Goal: Task Accomplishment & Management: Use online tool/utility

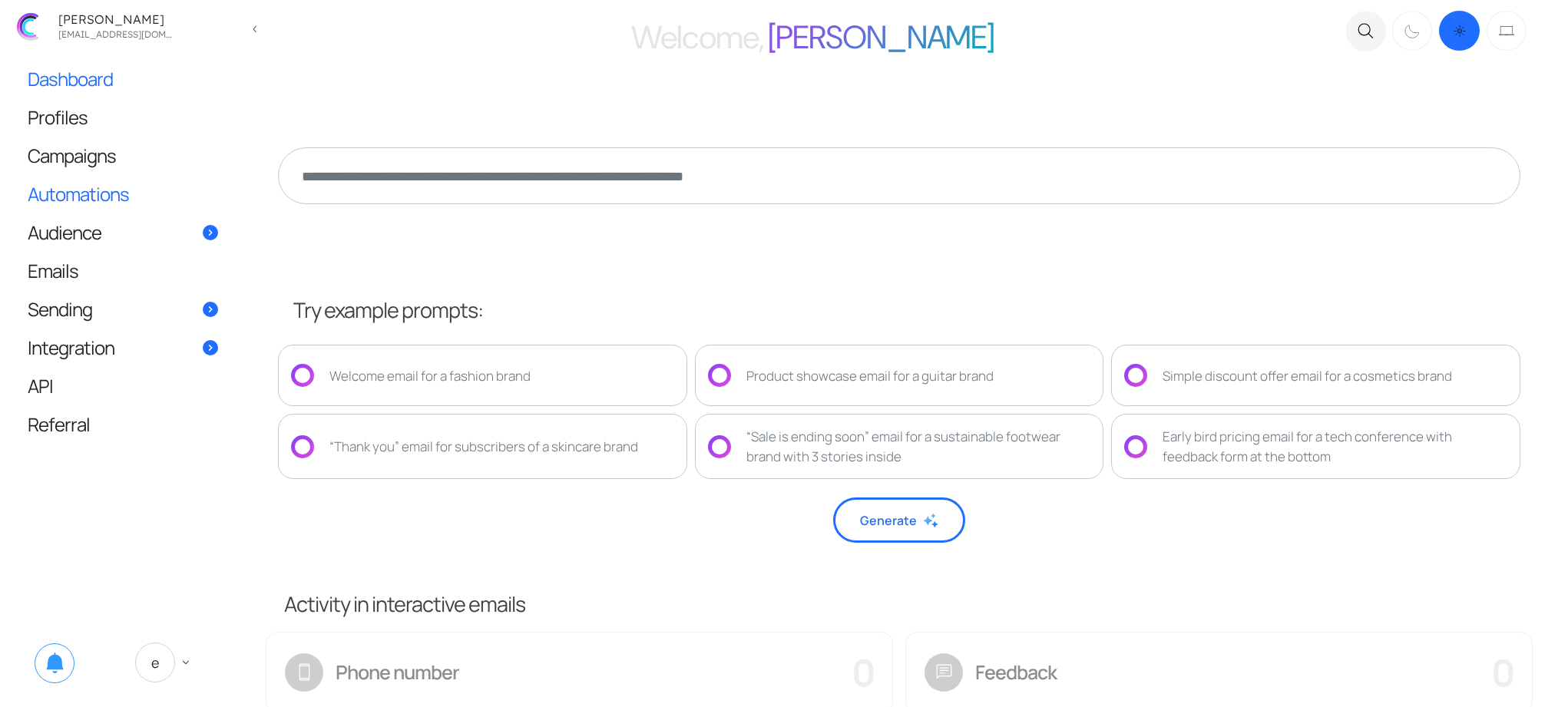
click at [112, 196] on span "Automations" at bounding box center [78, 193] width 101 height 16
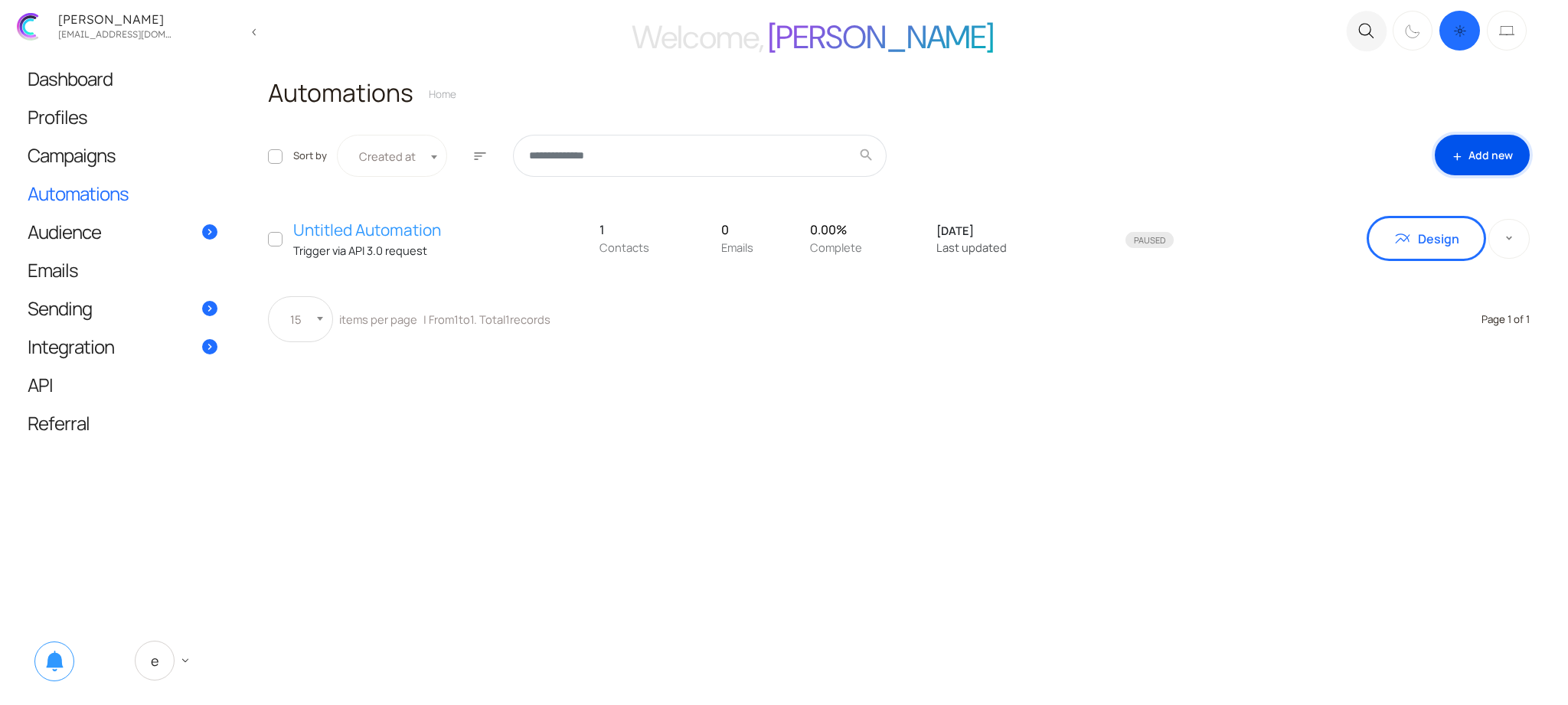
click at [1482, 136] on link "add Add new" at bounding box center [1482, 154] width 95 height 41
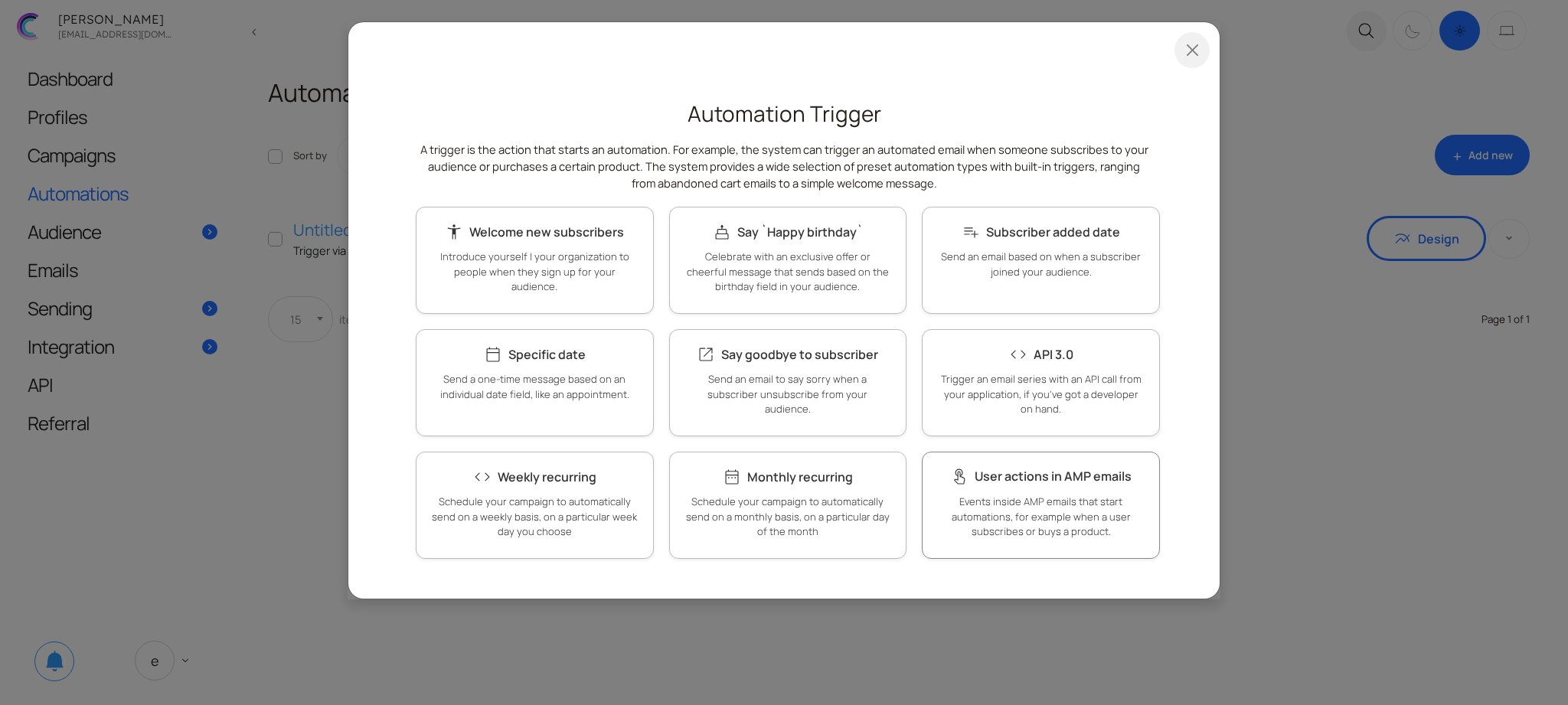
click at [965, 457] on link "touch_app User actions in AMP emails Events inside AMP emails that start automa…" at bounding box center [1041, 505] width 238 height 107
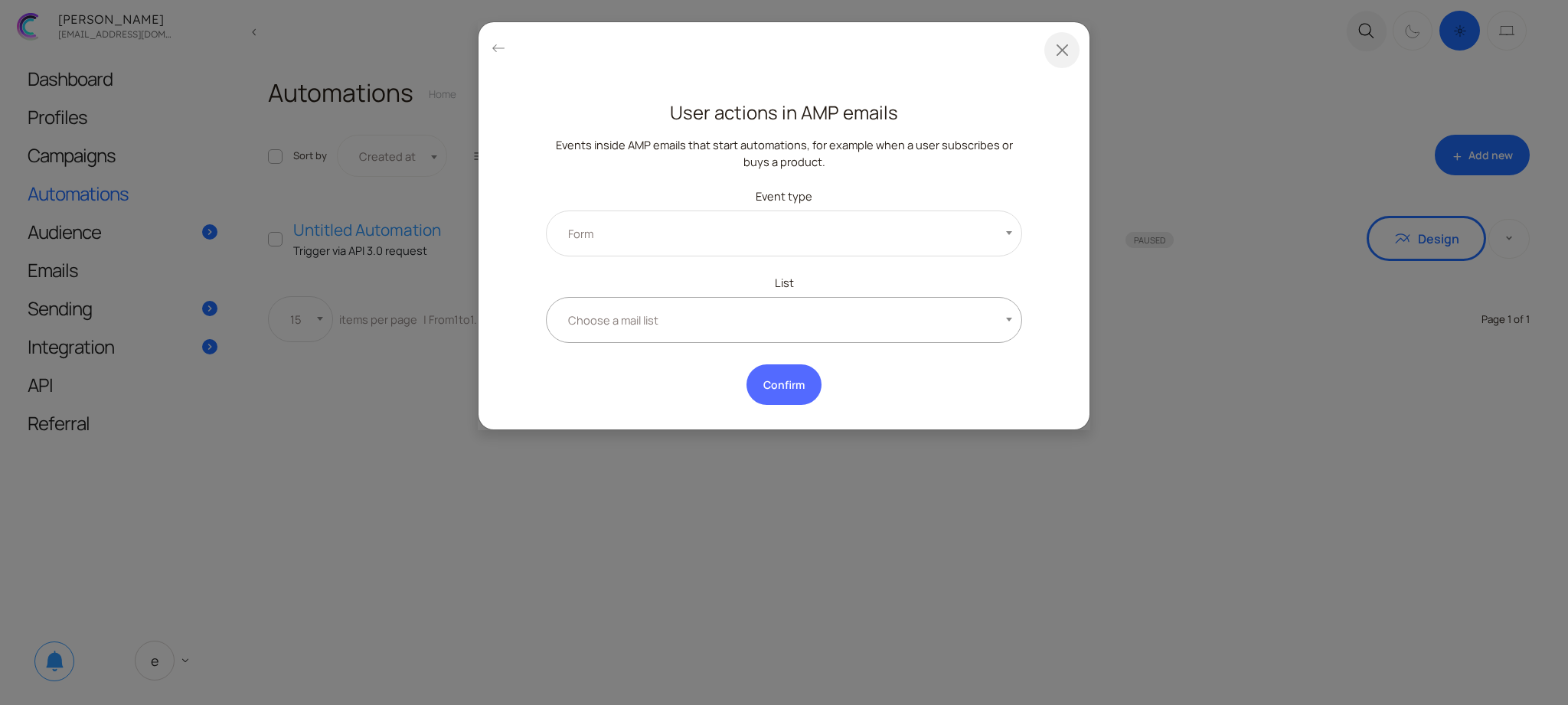
click at [745, 335] on span "Choose a mail list" at bounding box center [784, 320] width 476 height 46
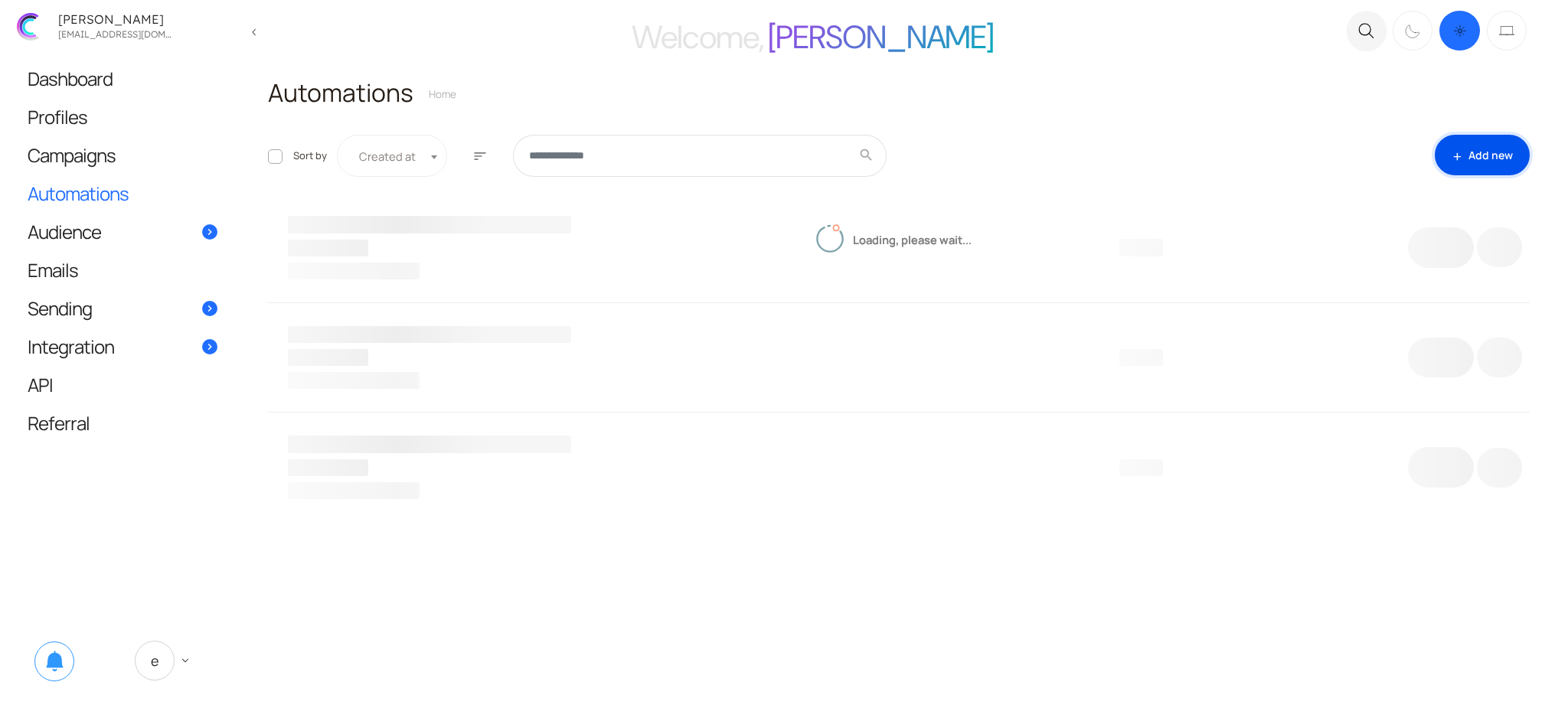
click at [1490, 157] on link "add Add new" at bounding box center [1482, 154] width 95 height 41
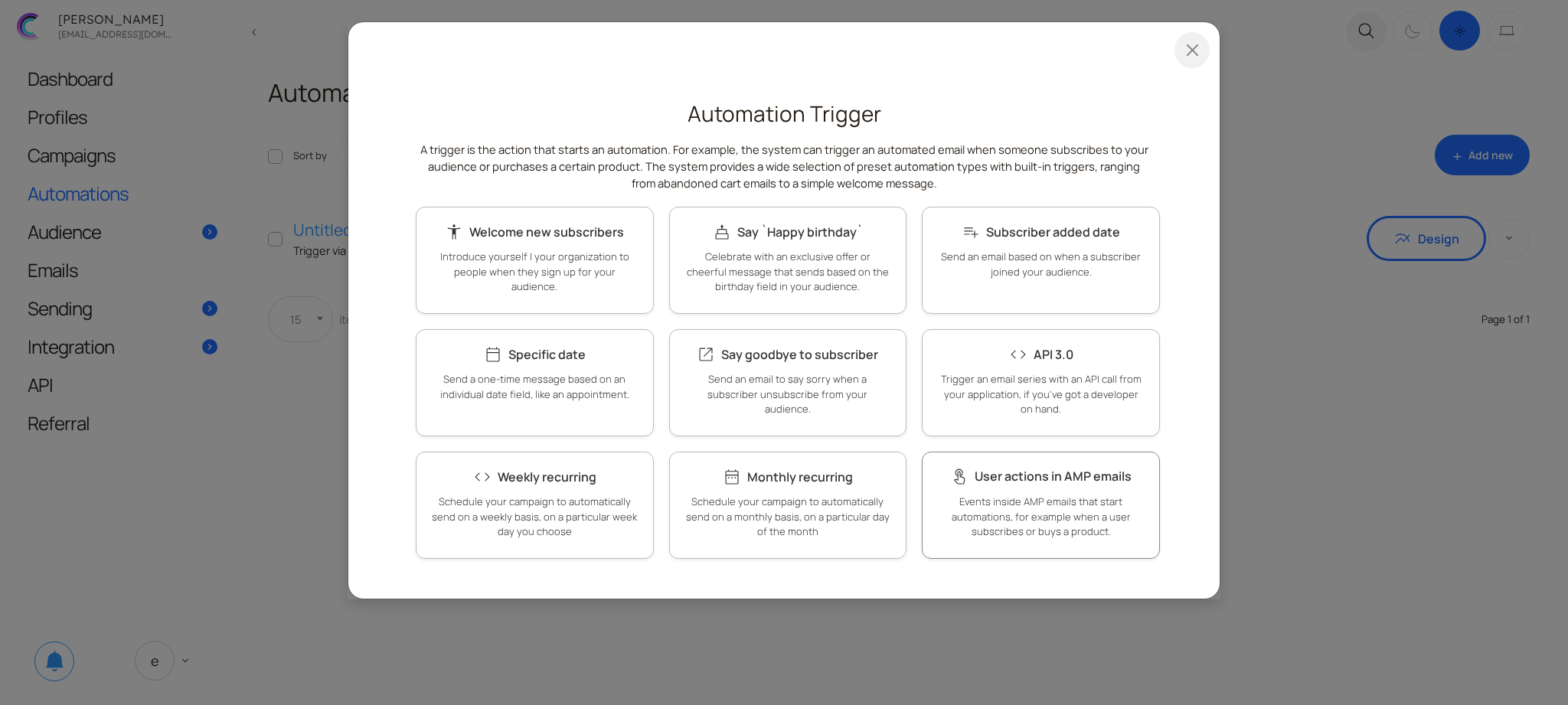
click at [1010, 488] on link "touch_app User actions in AMP emails Events inside AMP emails that start automa…" at bounding box center [1041, 505] width 238 height 107
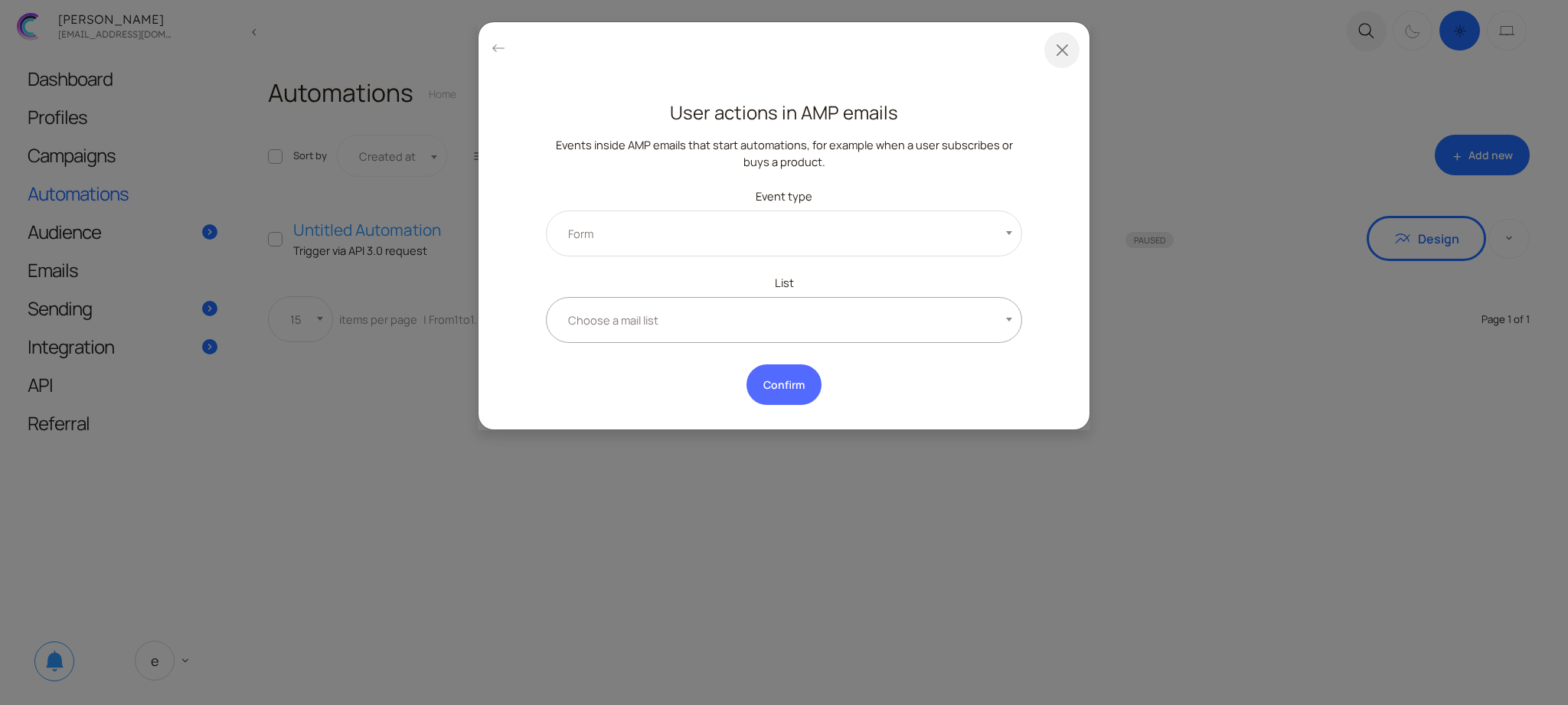
click at [713, 321] on span "Choose a mail list" at bounding box center [784, 320] width 476 height 46
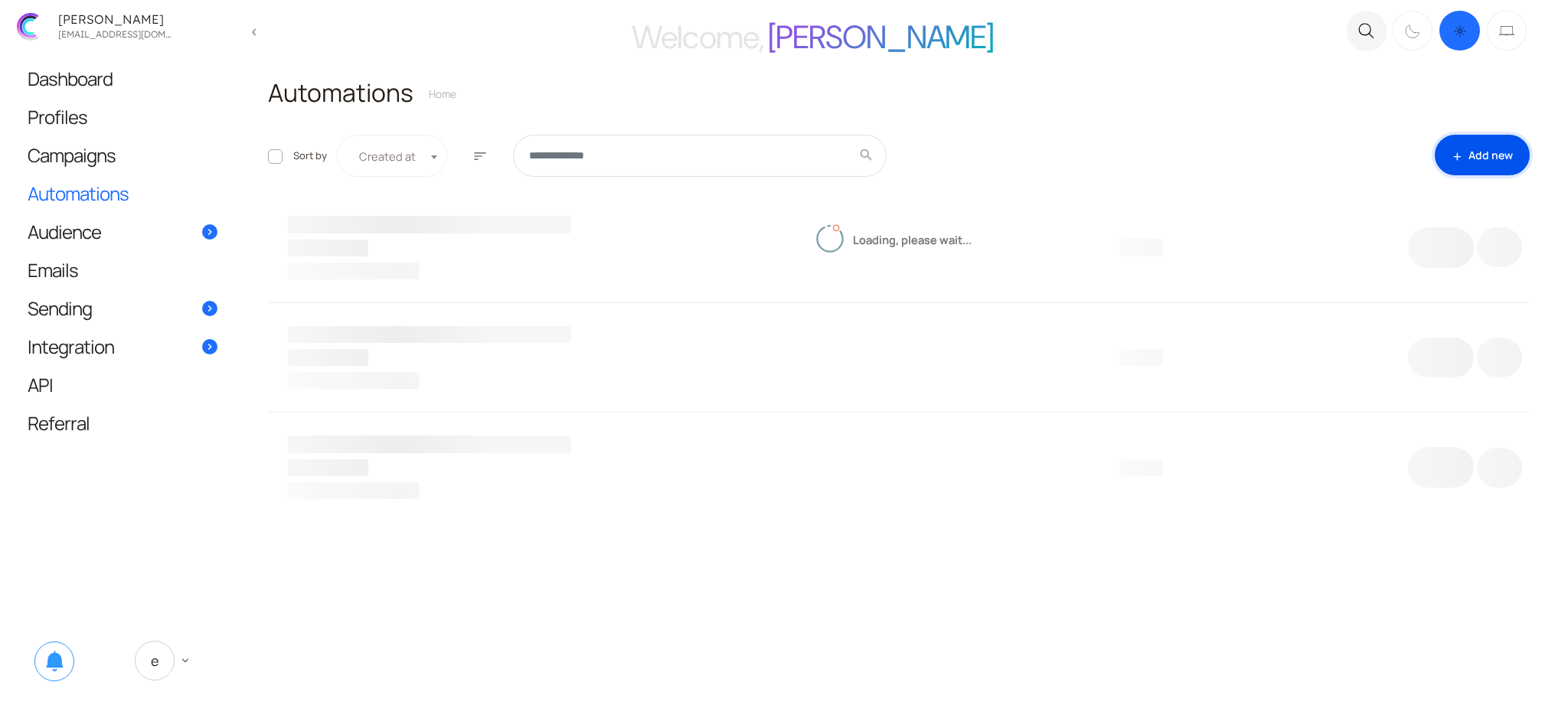
drag, startPoint x: 0, startPoint y: 0, endPoint x: 1488, endPoint y: 164, distance: 1497.0
click at [1488, 164] on link "add Add new" at bounding box center [1482, 154] width 95 height 41
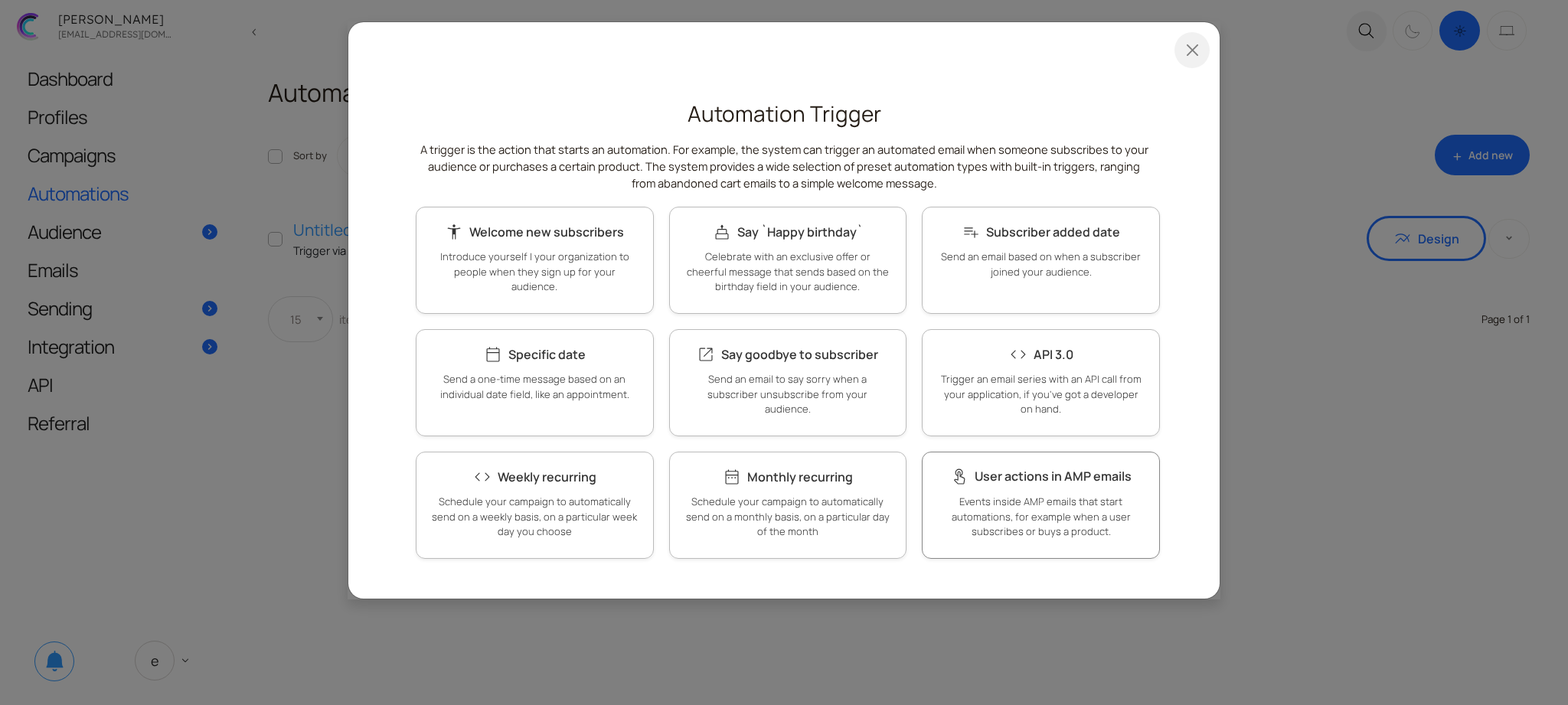
click at [1036, 504] on p "Events inside AMP emails that start automations, for example when a user subscr…" at bounding box center [1041, 517] width 206 height 45
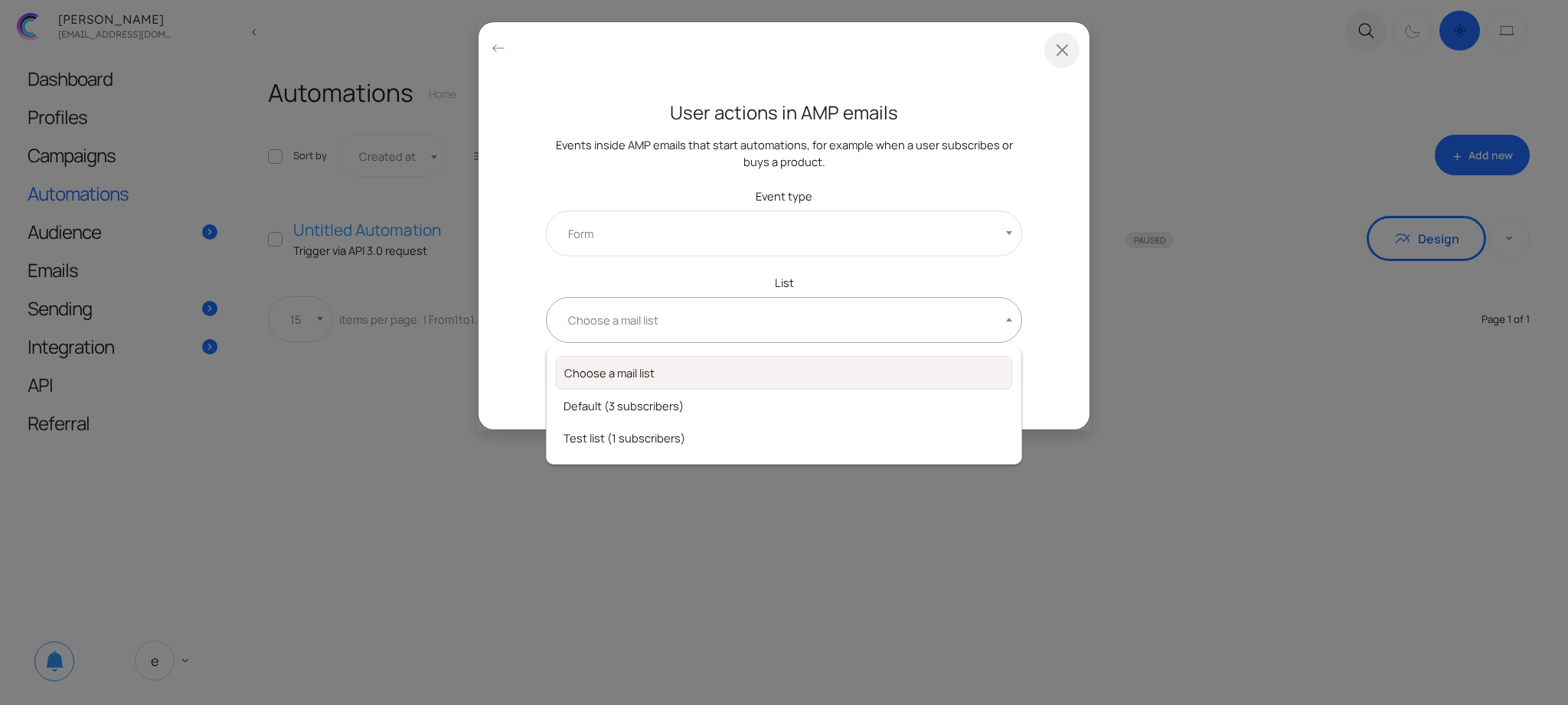
click at [819, 336] on span "Choose a mail list" at bounding box center [784, 320] width 476 height 46
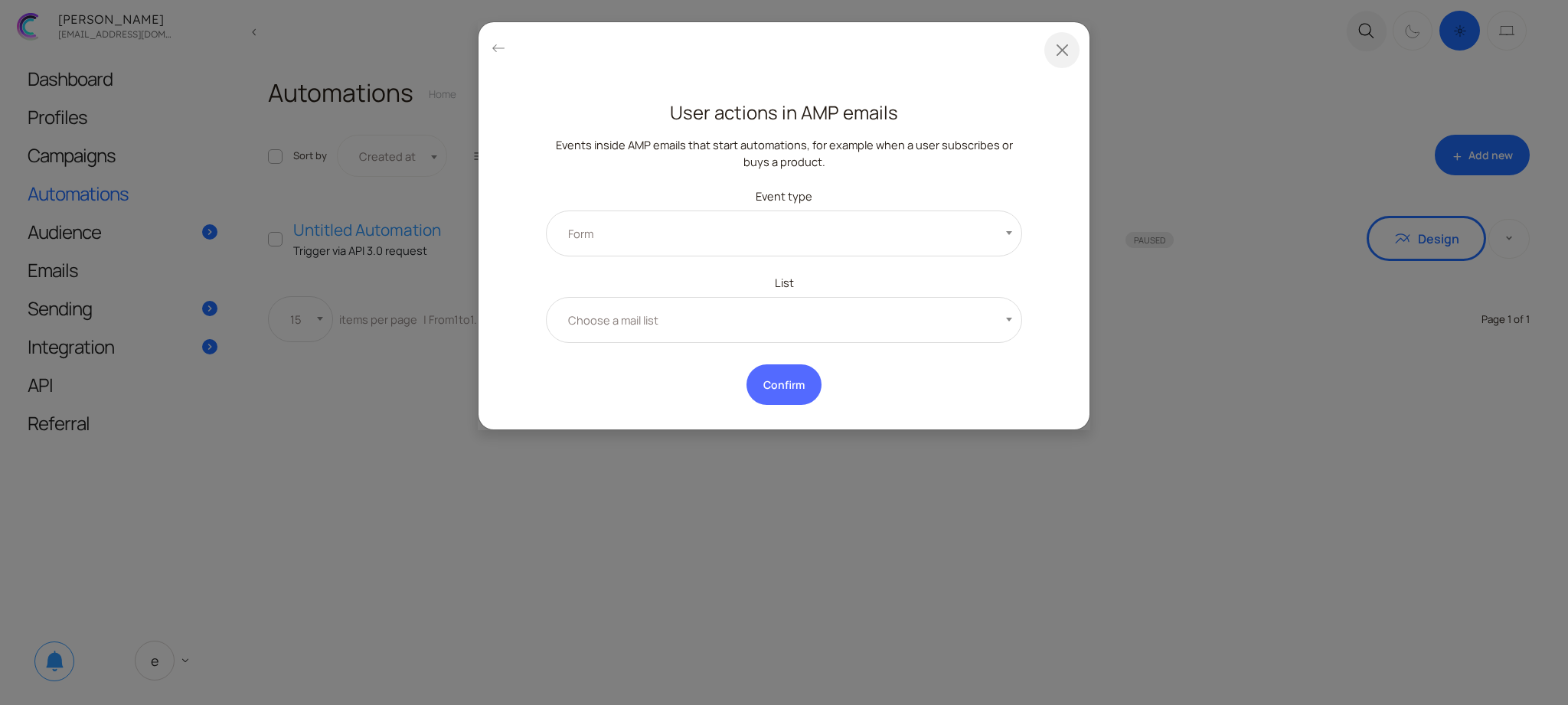
click at [100, 218] on div "**********" at bounding box center [784, 352] width 1568 height 705
click at [93, 242] on div "**********" at bounding box center [784, 352] width 1568 height 705
click at [457, 467] on div "**********" at bounding box center [784, 352] width 1568 height 705
click at [1064, 58] on button "Close" at bounding box center [1062, 50] width 35 height 36
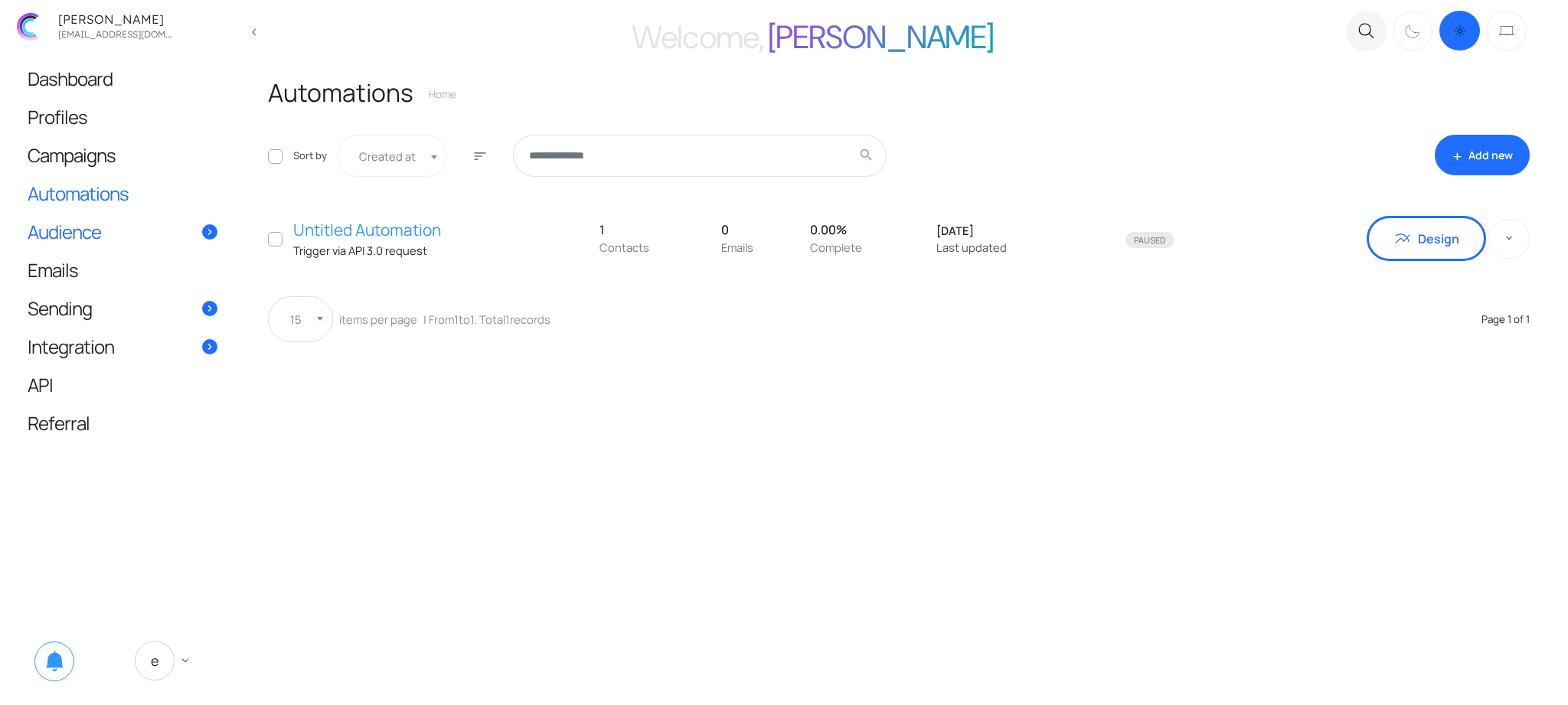
click at [129, 234] on link "Audience" at bounding box center [123, 231] width 220 height 38
click at [298, 252] on link "Contacts" at bounding box center [310, 243] width 116 height 36
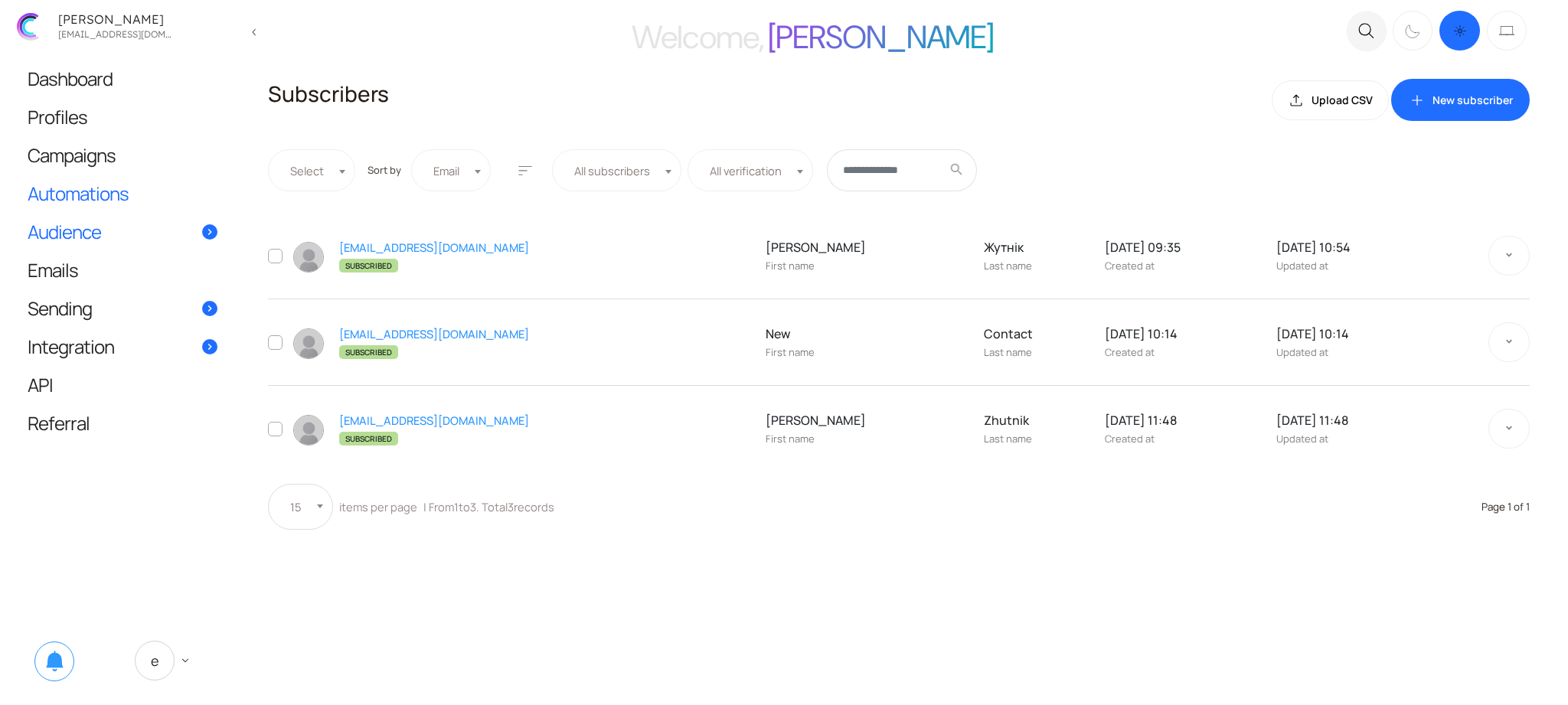
click at [100, 192] on span "Automations" at bounding box center [78, 193] width 101 height 16
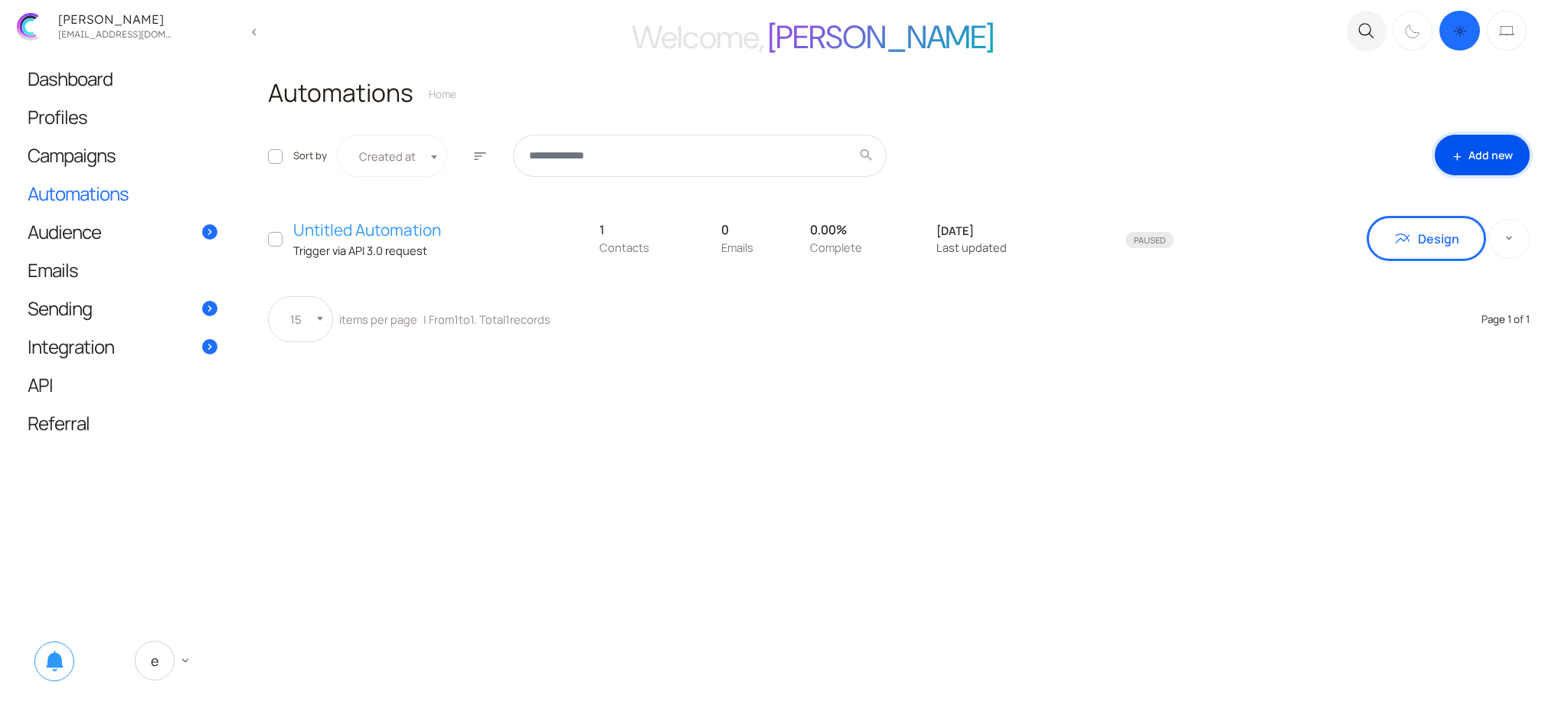
click at [1501, 141] on link "add Add new" at bounding box center [1482, 154] width 95 height 41
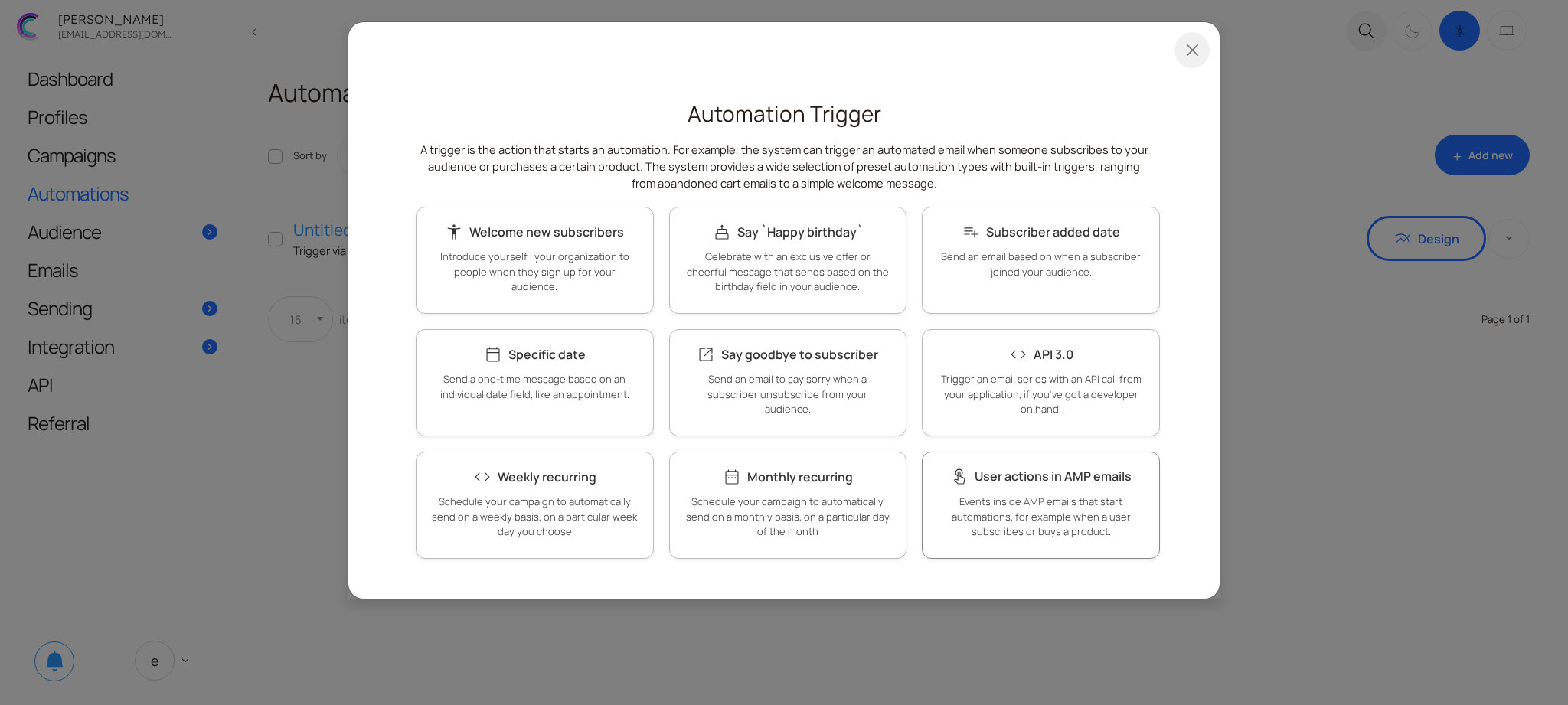
click at [1051, 504] on p "Events inside AMP emails that start automations, for example when a user subscr…" at bounding box center [1041, 517] width 206 height 45
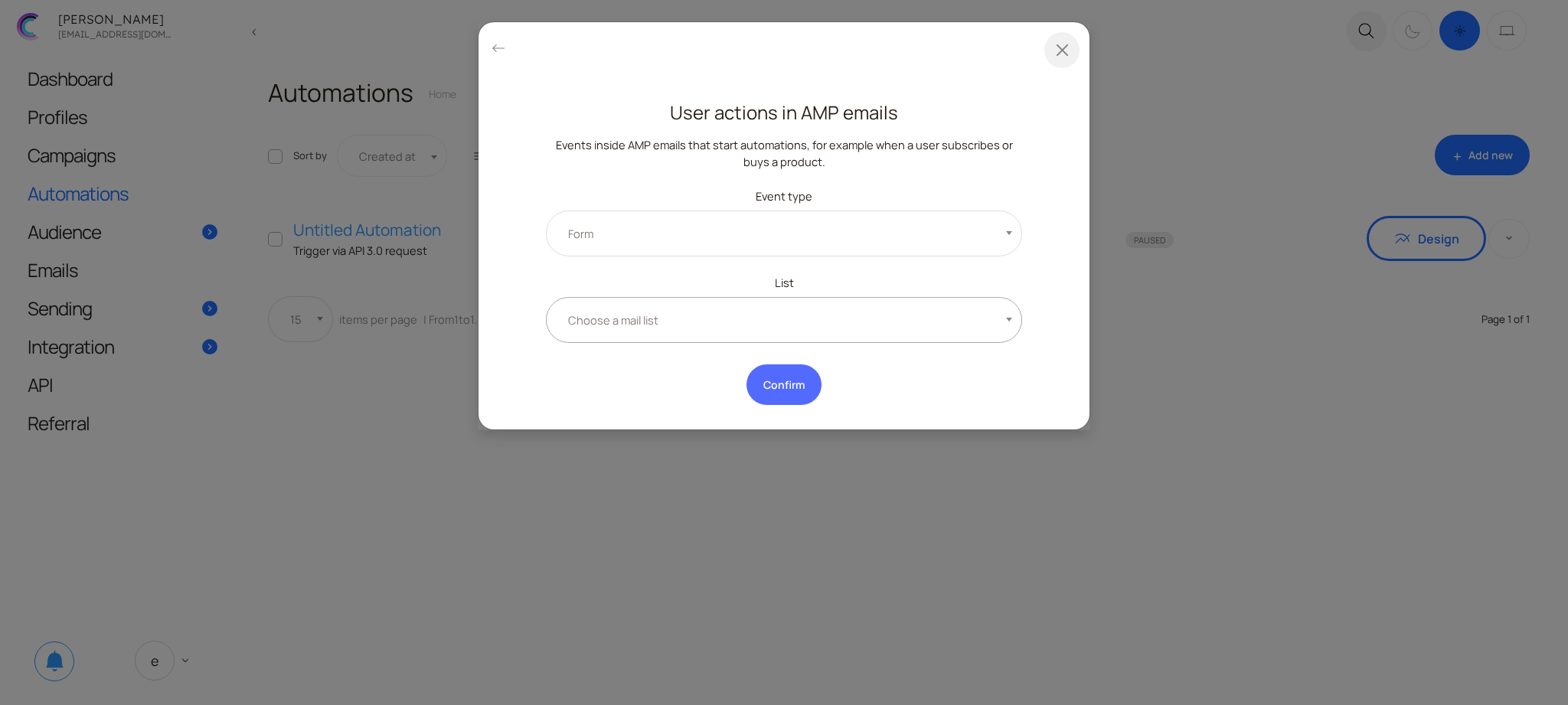
click at [727, 315] on span "Choose a mail list" at bounding box center [784, 320] width 476 height 46
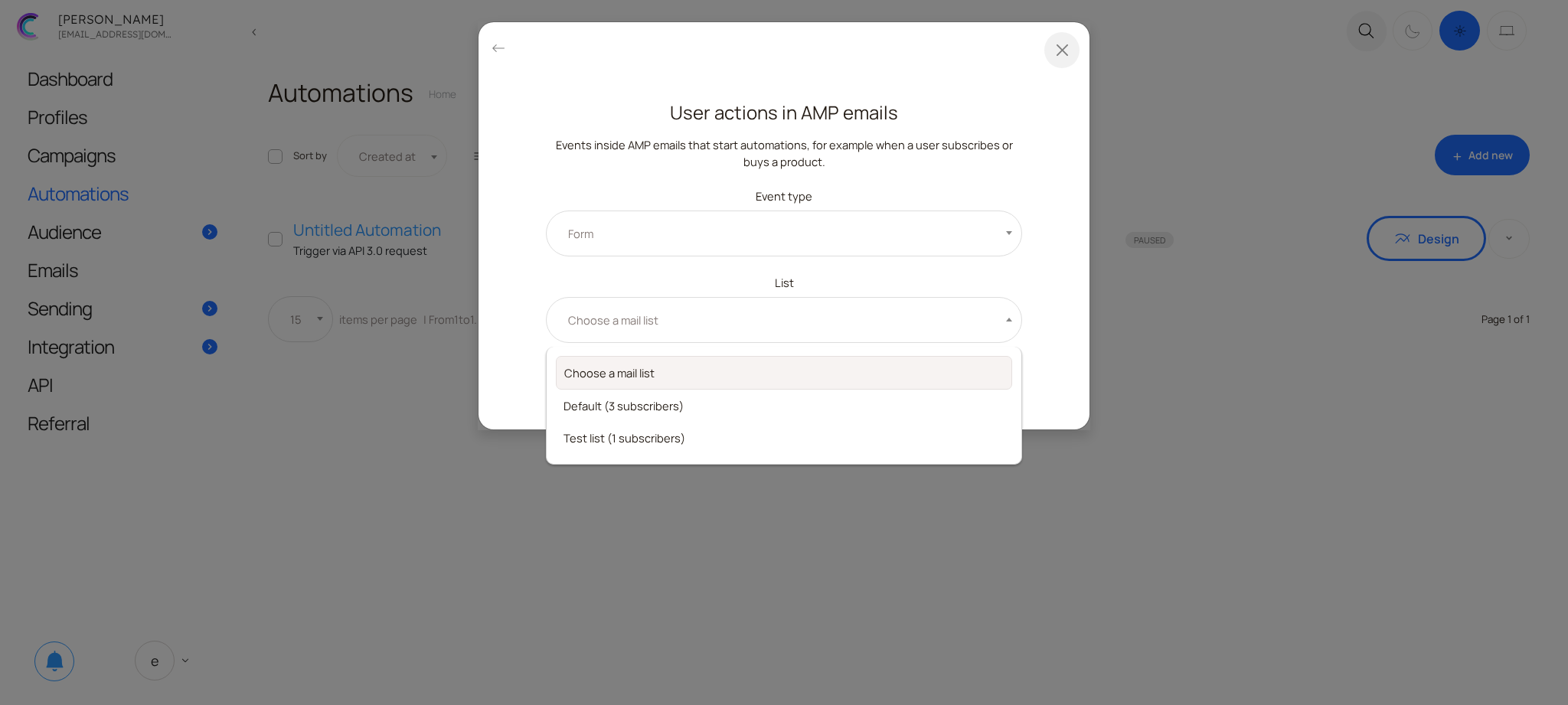
click at [1091, 274] on div "**********" at bounding box center [784, 352] width 1568 height 705
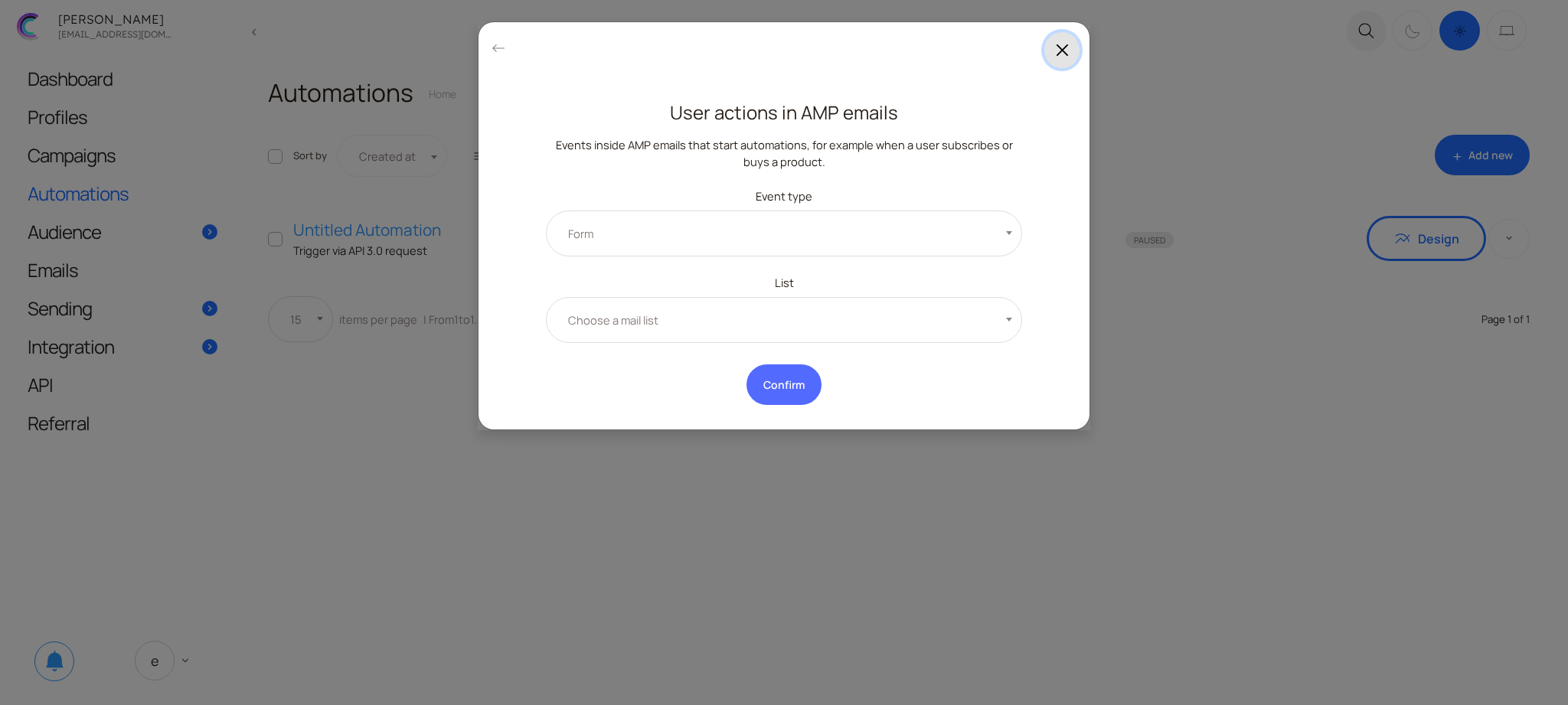
click at [1050, 53] on button "Close" at bounding box center [1062, 50] width 35 height 36
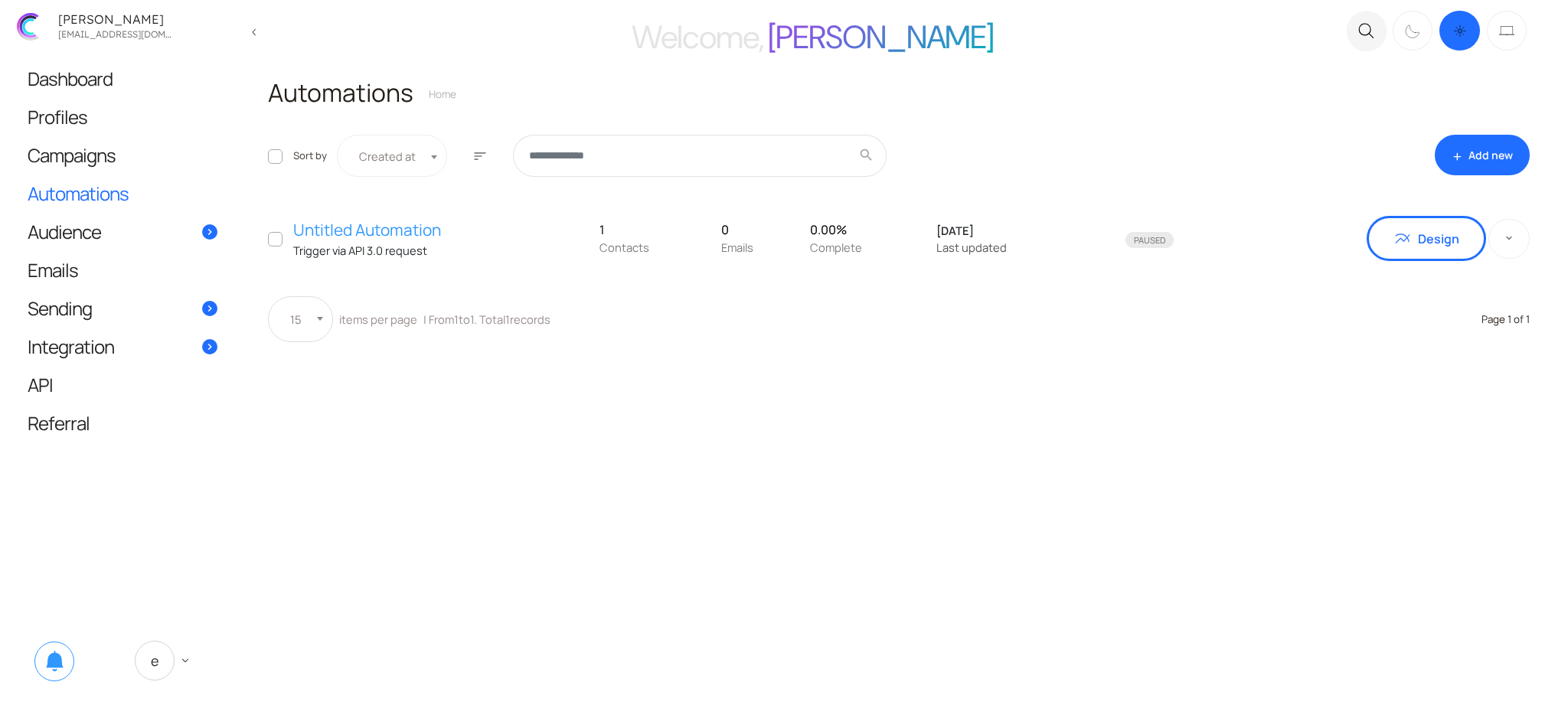
drag, startPoint x: 747, startPoint y: 424, endPoint x: 266, endPoint y: 82, distance: 590.2
click at [266, 82] on main "Welcome, [PERSON_NAME] close .c{fill:none;stroke:#000000;stroke-linecap:round;s…" at bounding box center [784, 352] width 1568 height 705
drag, startPoint x: 267, startPoint y: 79, endPoint x: 1288, endPoint y: 383, distance: 1065.3
click at [1278, 381] on main "Welcome, [PERSON_NAME] close .c{fill:none;stroke:#000000;stroke-linecap:round;s…" at bounding box center [784, 352] width 1568 height 705
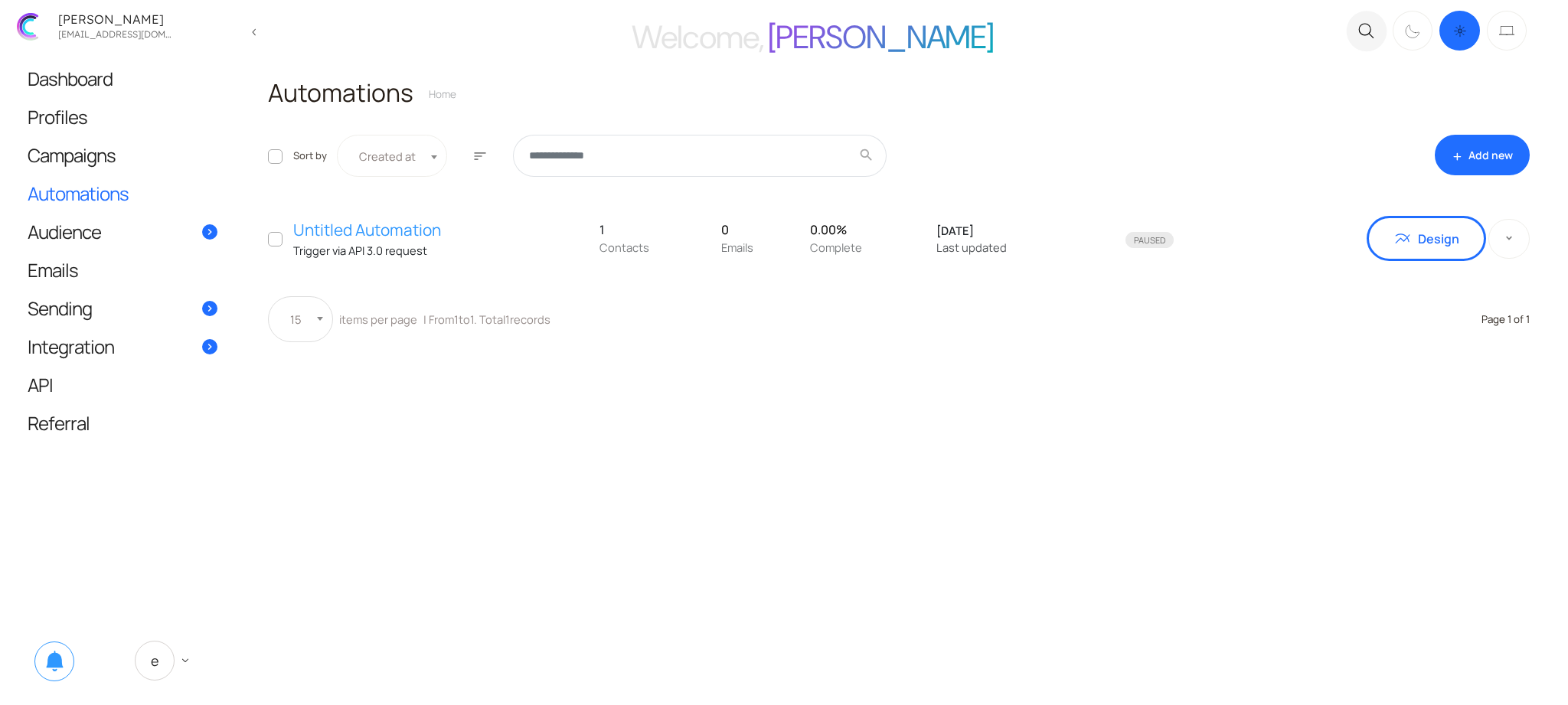
click at [1297, 385] on main "Welcome, [PERSON_NAME] close .c{fill:none;stroke:#000000;stroke-linecap:round;s…" at bounding box center [784, 352] width 1568 height 705
drag, startPoint x: 1447, startPoint y: 440, endPoint x: 565, endPoint y: 346, distance: 887.0
click at [303, 112] on main "Welcome, [PERSON_NAME] close .c{fill:none;stroke:#000000;stroke-linecap:round;s…" at bounding box center [784, 352] width 1568 height 705
click at [893, 456] on main "Welcome, [PERSON_NAME] close .c{fill:none;stroke:#000000;stroke-linecap:round;s…" at bounding box center [784, 352] width 1568 height 705
